Goal: Task Accomplishment & Management: Manage account settings

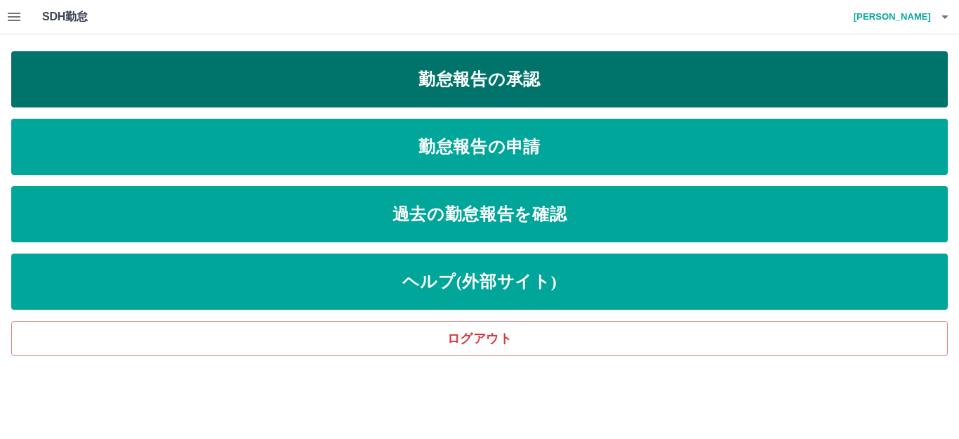
click at [442, 97] on link "勤怠報告の承認" at bounding box center [479, 79] width 937 height 56
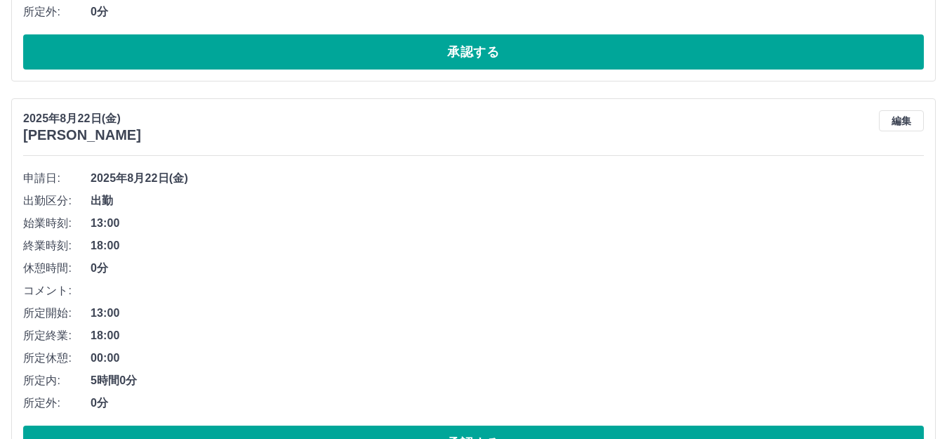
scroll to position [2037, 0]
